Goal: Task Accomplishment & Management: Manage account settings

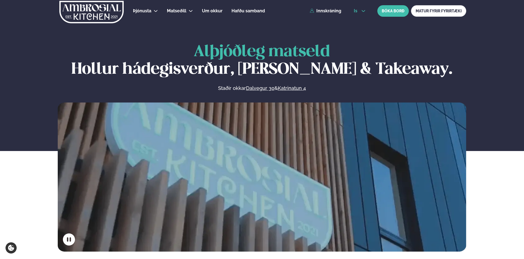
click at [363, 12] on icon at bounding box center [363, 11] width 4 height 4
click at [356, 21] on link "en" at bounding box center [360, 20] width 21 height 11
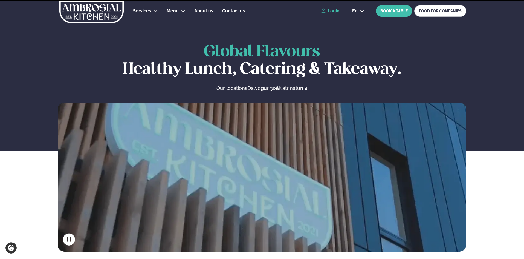
click at [332, 11] on link "Login" at bounding box center [330, 10] width 18 height 5
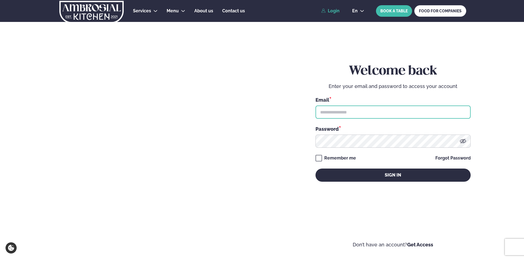
type input "**********"
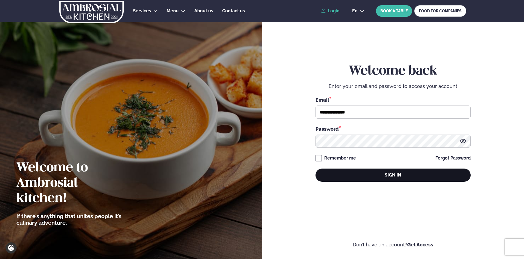
click at [341, 171] on button "Sign in" at bounding box center [393, 174] width 155 height 13
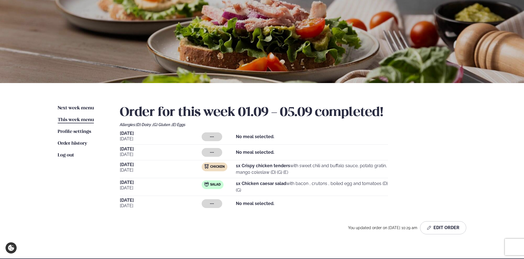
scroll to position [27, 0]
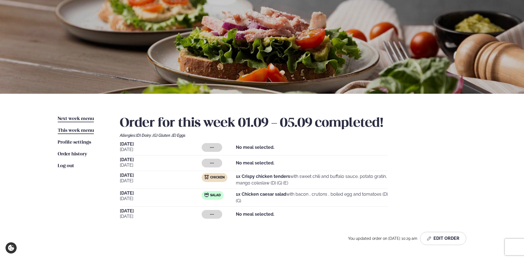
click at [66, 119] on span "Next week menu" at bounding box center [76, 118] width 36 height 5
